Goal: Task Accomplishment & Management: Complete application form

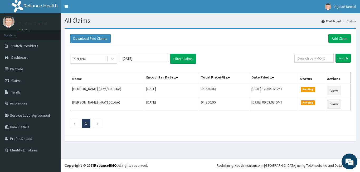
click at [246, 31] on div "Download Paid Claims Add Claim × Note you can only download claims within a max…" at bounding box center [211, 82] width 292 height 107
click at [334, 39] on link "Add Claim" at bounding box center [339, 38] width 22 height 9
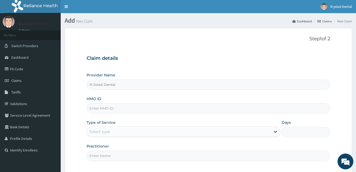
type input "R-Jolad Dental"
click at [108, 107] on input "HMO ID" at bounding box center [208, 108] width 244 height 10
paste input "EIS/12187/B"
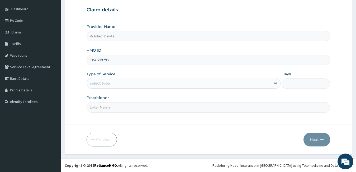
type input "EIS/12187/B"
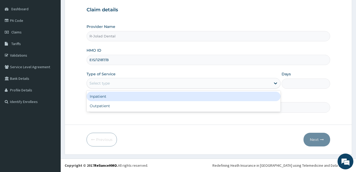
click at [99, 84] on div "Select type" at bounding box center [99, 83] width 20 height 5
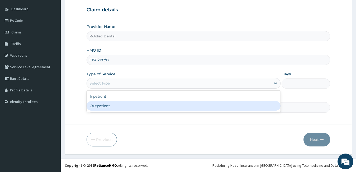
drag, startPoint x: 108, startPoint y: 104, endPoint x: 112, endPoint y: 108, distance: 6.3
click at [112, 108] on div "Outpatient" at bounding box center [183, 105] width 194 height 9
type input "1"
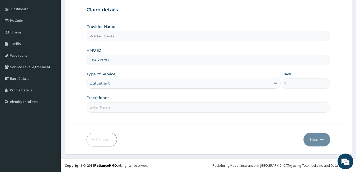
click at [112, 108] on input "Practitioner" at bounding box center [208, 107] width 244 height 10
type input "DR PHILIP"
click at [326, 141] on button "Next" at bounding box center [316, 140] width 27 height 14
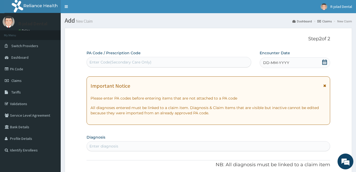
click at [128, 67] on div "Enter Code(Secondary Care Only)" at bounding box center [168, 62] width 164 height 11
paste input "PA/015A99"
type input "PA/015A99"
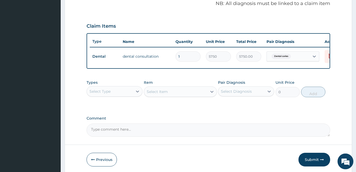
scroll to position [187, 0]
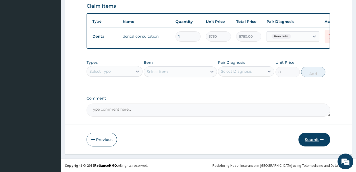
click at [311, 138] on button "Submit" at bounding box center [314, 140] width 32 height 14
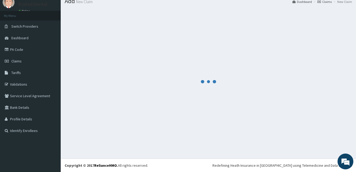
scroll to position [20, 0]
